Goal: Navigation & Orientation: Understand site structure

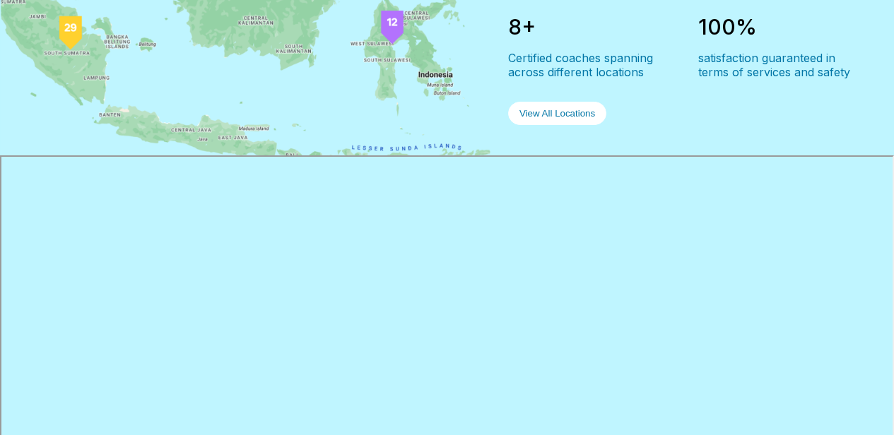
scroll to position [1507, 0]
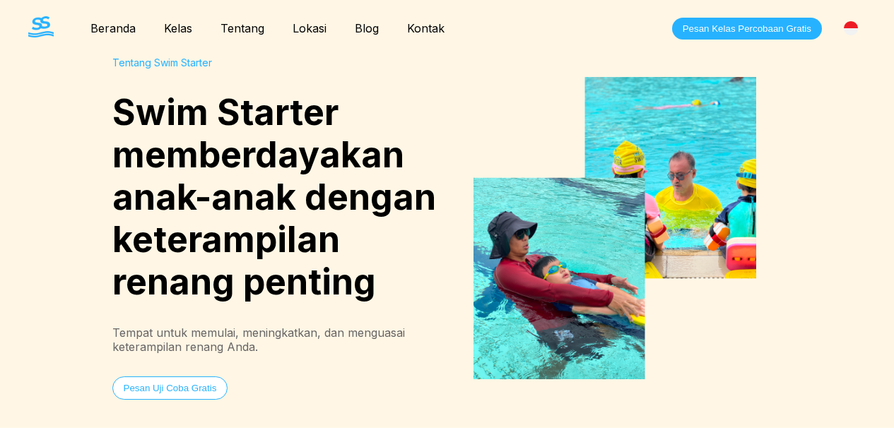
click at [109, 30] on link "Beranda" at bounding box center [112, 28] width 73 height 14
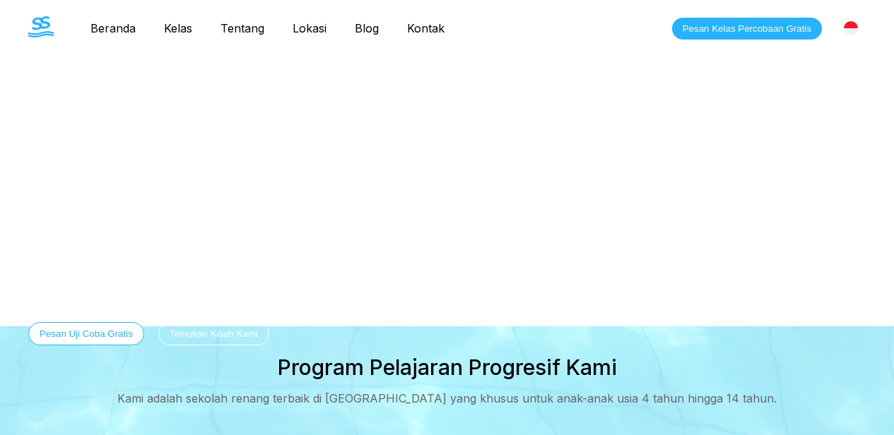
click at [246, 26] on link "Tentang" at bounding box center [242, 28] width 72 height 14
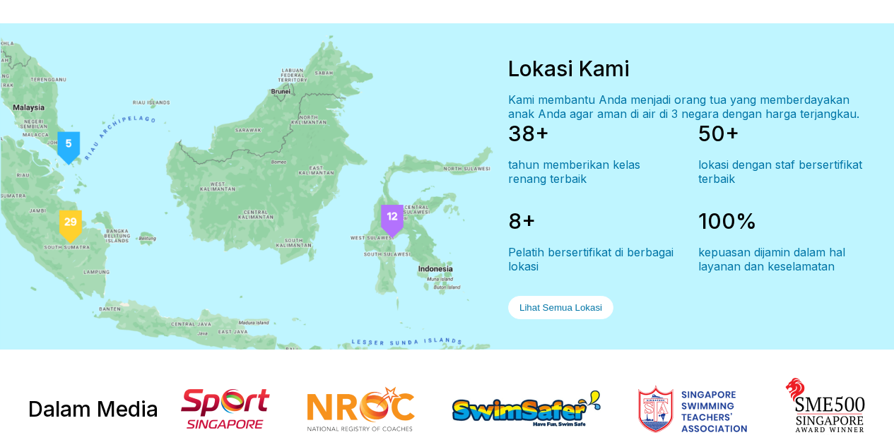
scroll to position [701, 0]
